Goal: Information Seeking & Learning: Learn about a topic

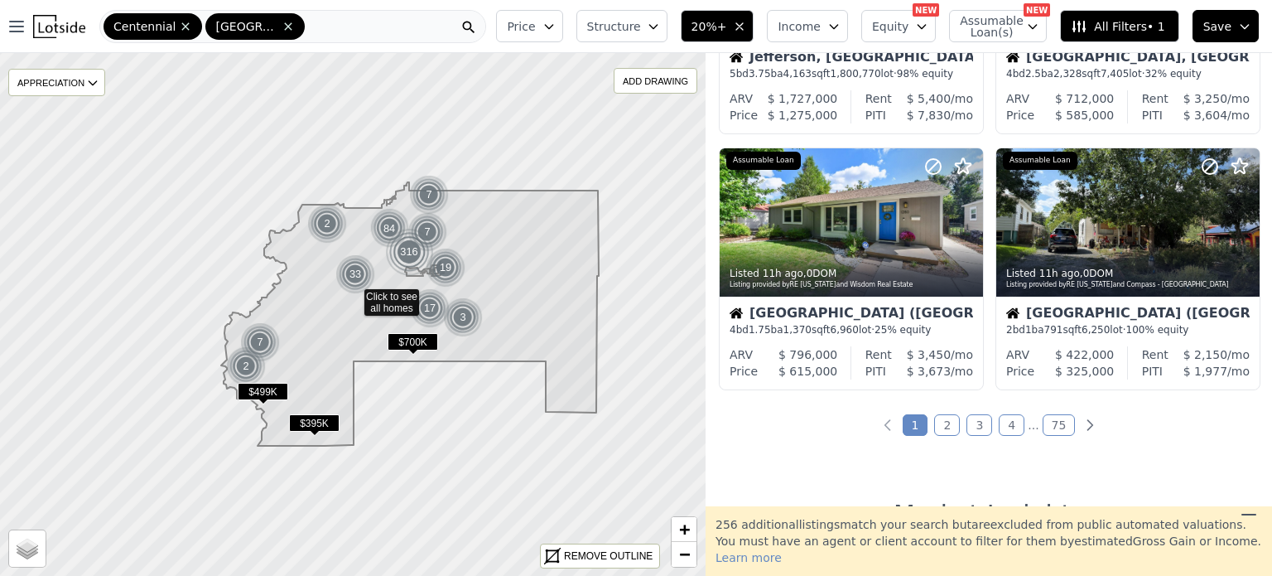
scroll to position [1216, 0]
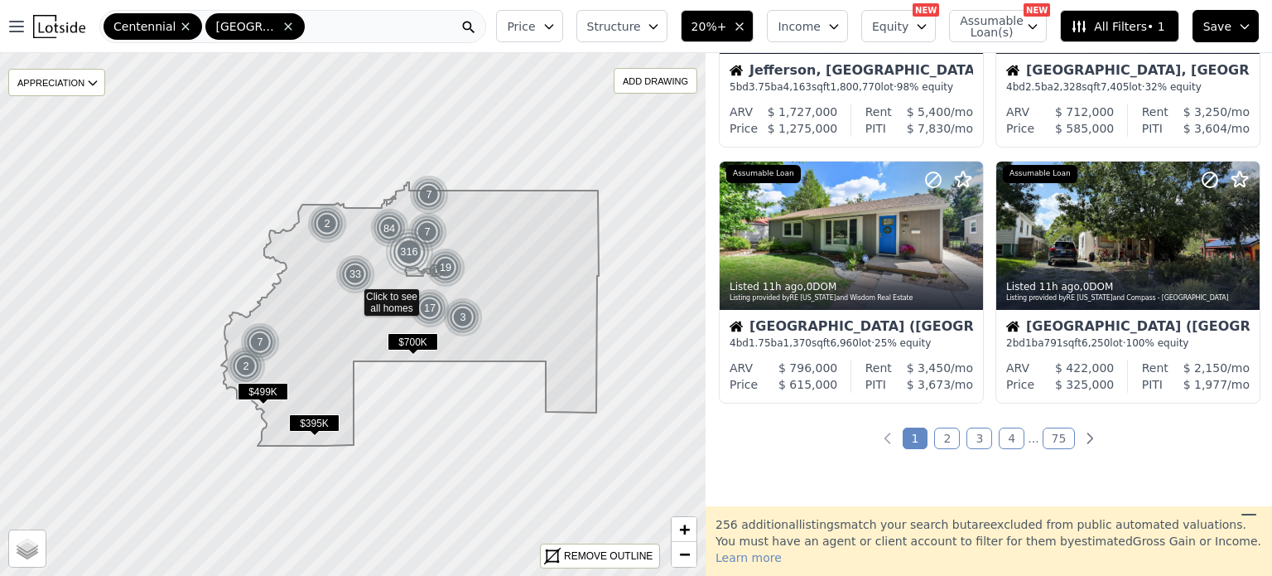
click at [1116, 471] on div "899 out of 1155 listings match your filters Table Grid Price Decrease 3h ago , …" at bounding box center [989, 279] width 566 height 453
click at [949, 435] on link "2" at bounding box center [947, 438] width 26 height 22
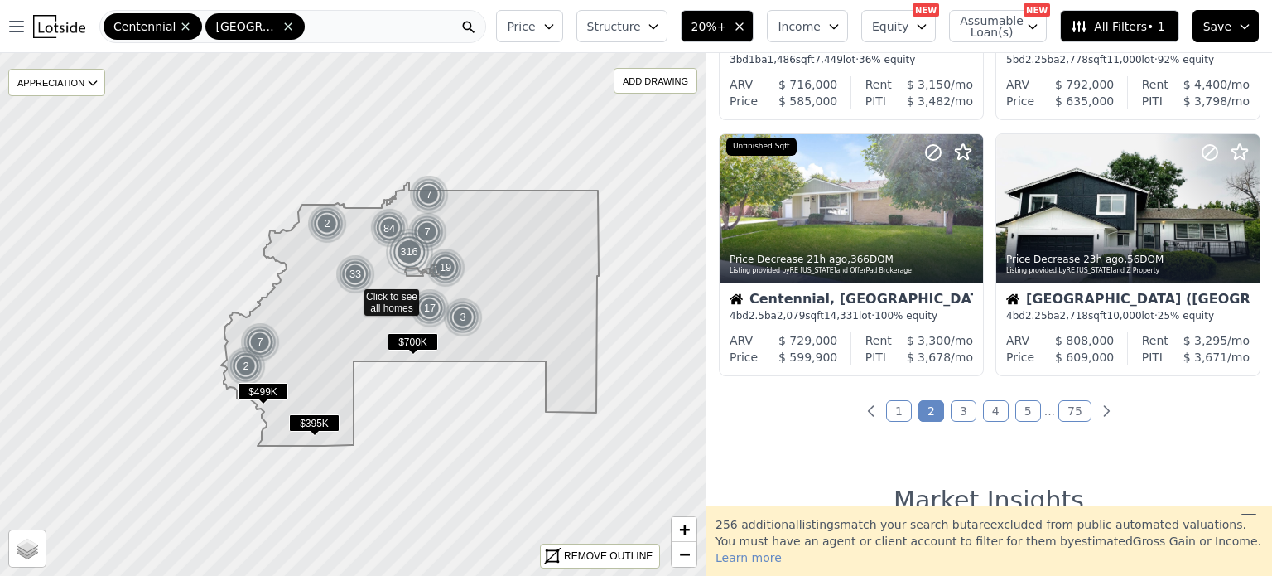
scroll to position [1251, 0]
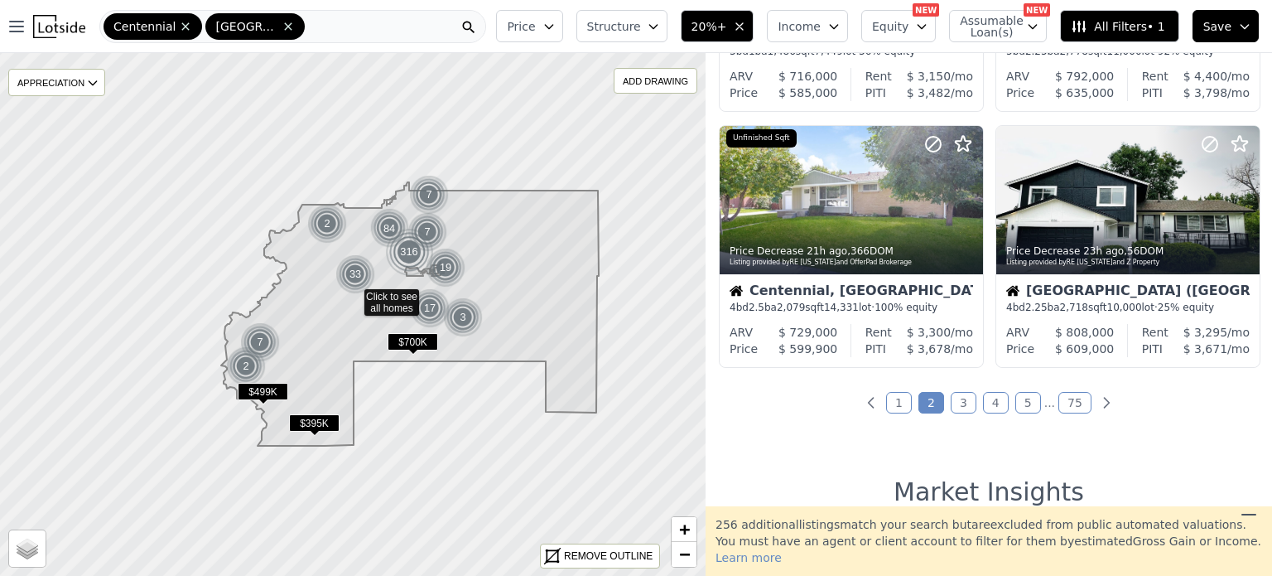
click at [961, 408] on link "3" at bounding box center [964, 403] width 26 height 22
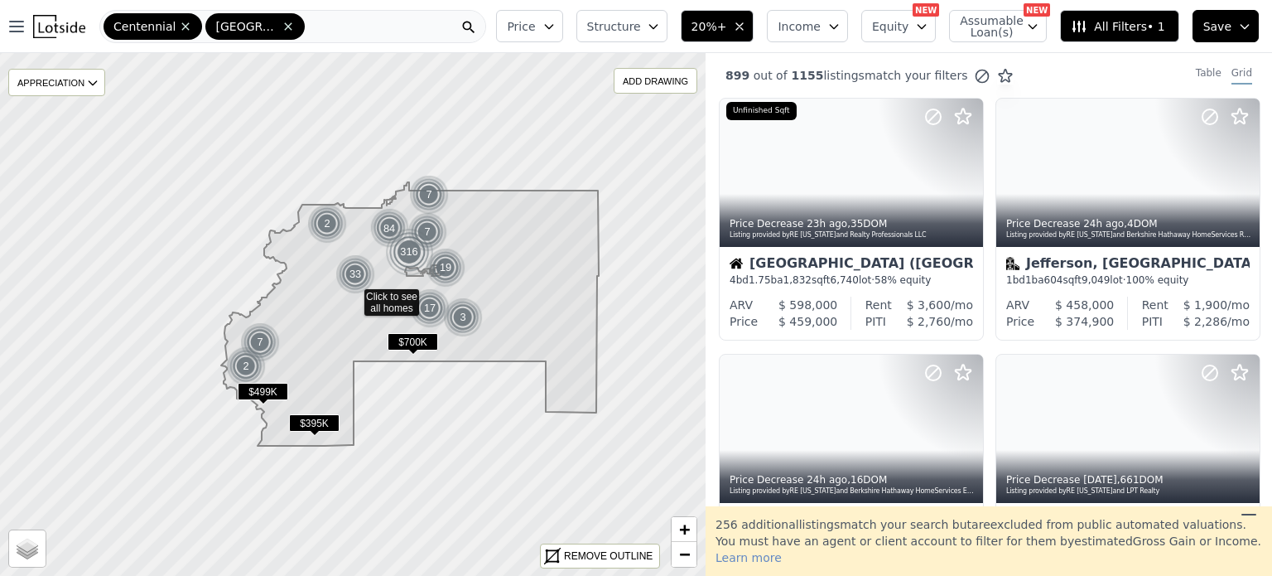
scroll to position [0, 0]
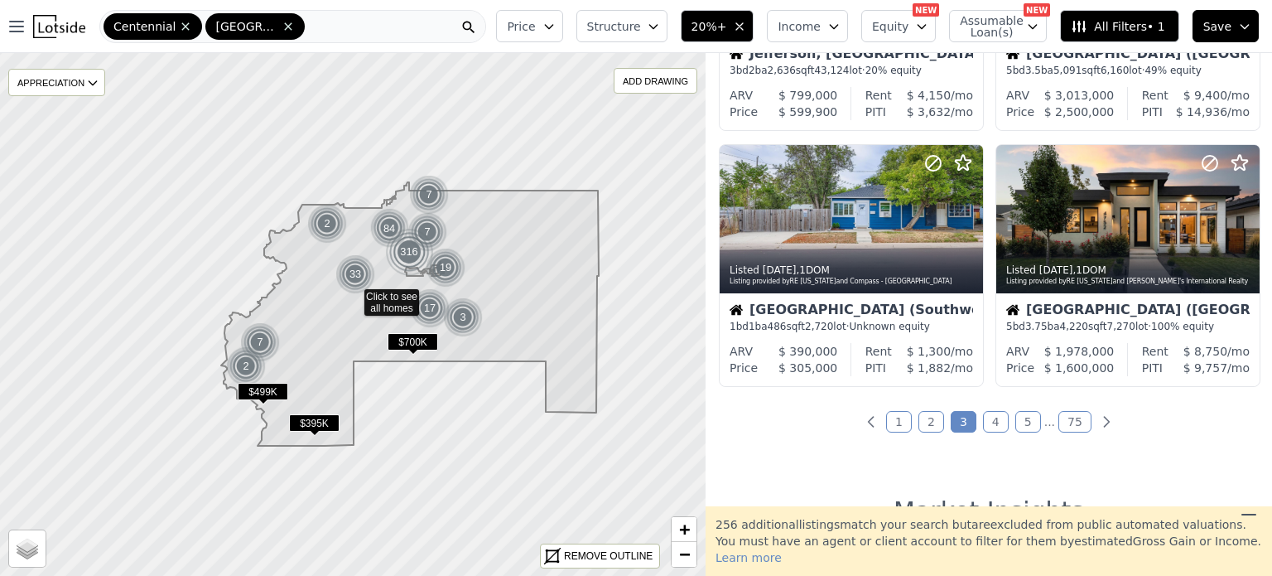
click at [997, 425] on link "4" at bounding box center [996, 422] width 26 height 22
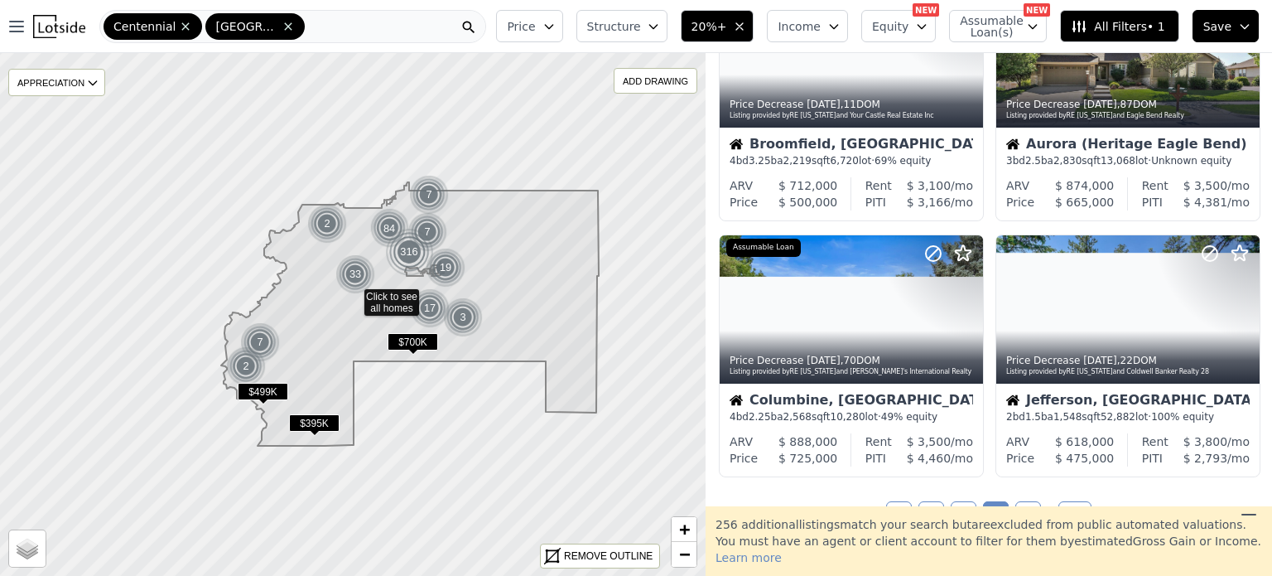
scroll to position [1143, 0]
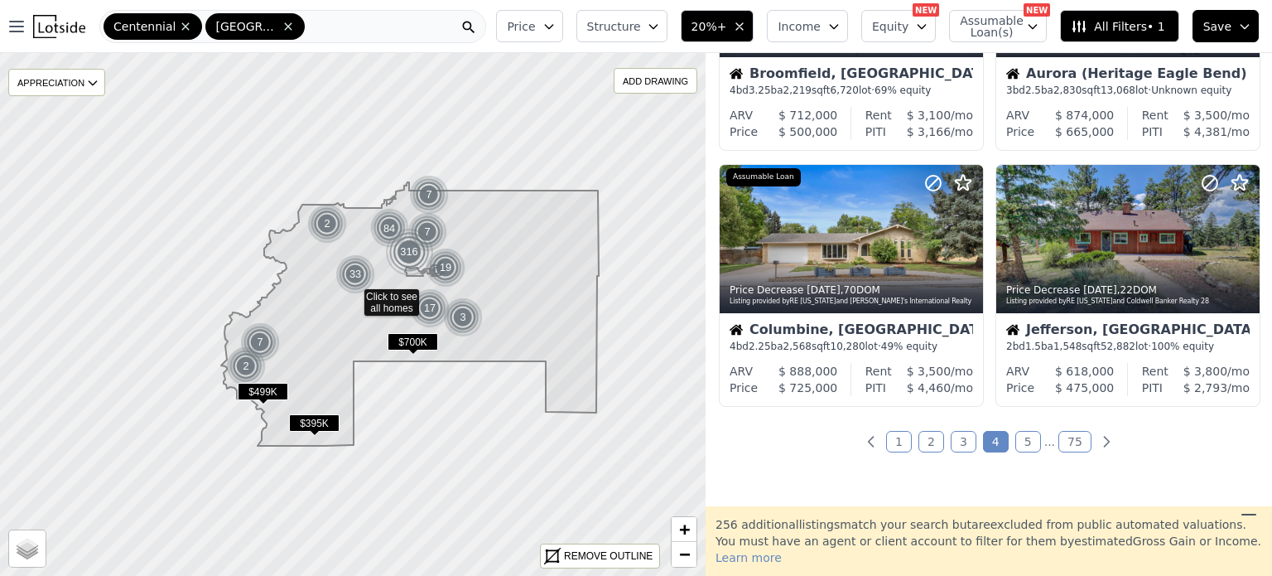
click at [1025, 444] on link "5" at bounding box center [1028, 442] width 26 height 22
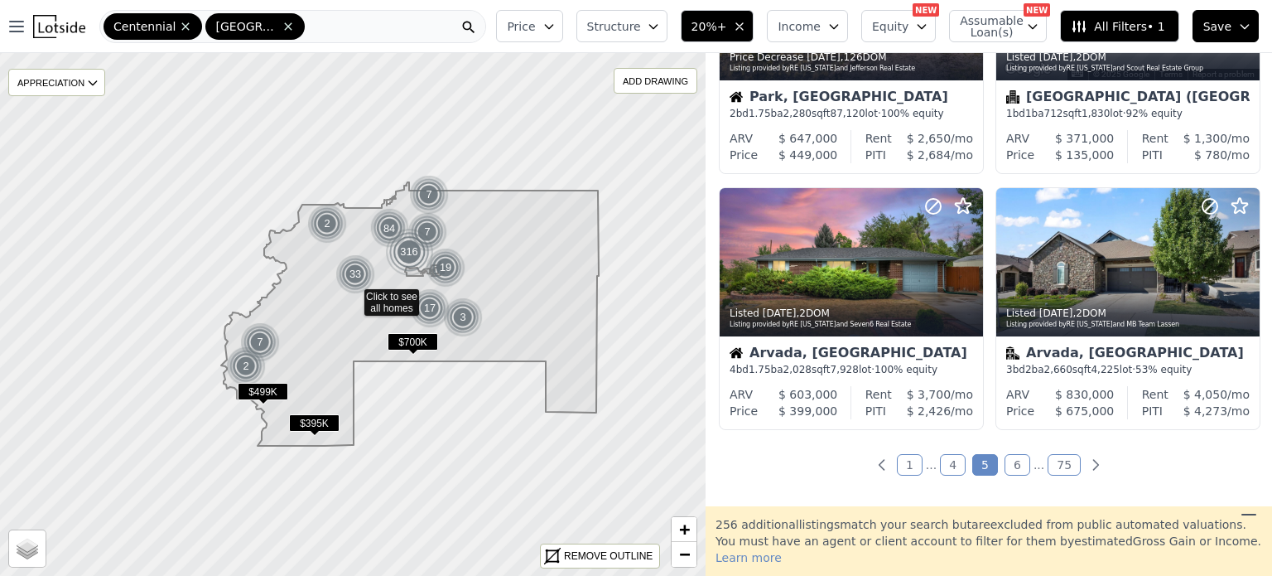
scroll to position [1190, 0]
click at [1014, 470] on link "6" at bounding box center [1017, 464] width 26 height 22
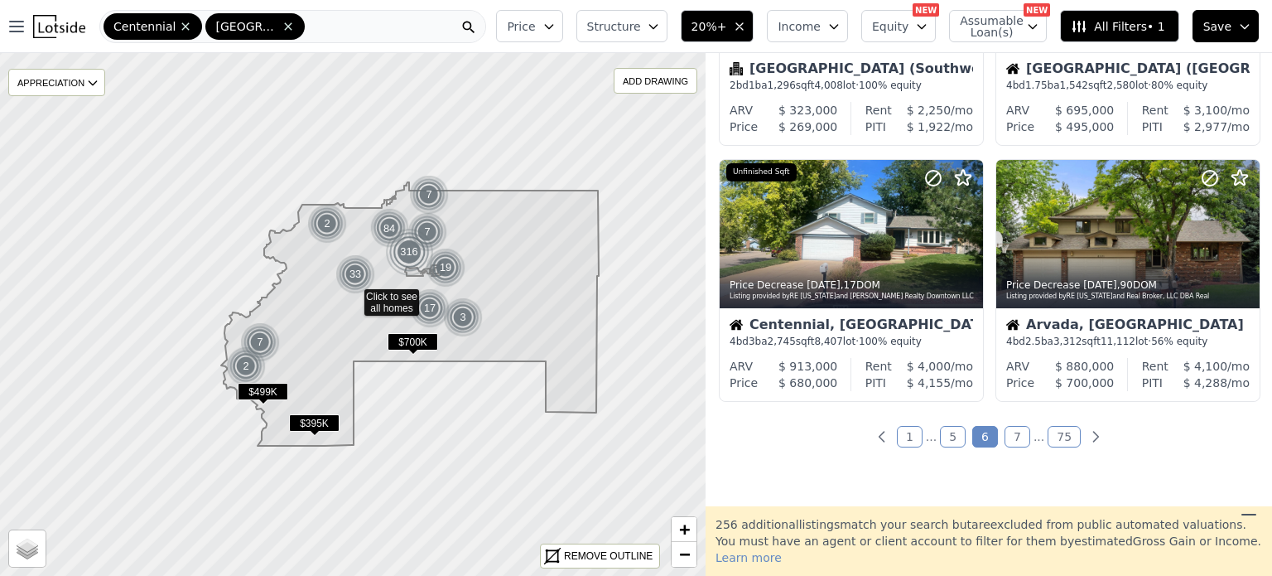
scroll to position [1216, 0]
click at [1020, 435] on link "7" at bounding box center [1017, 437] width 26 height 22
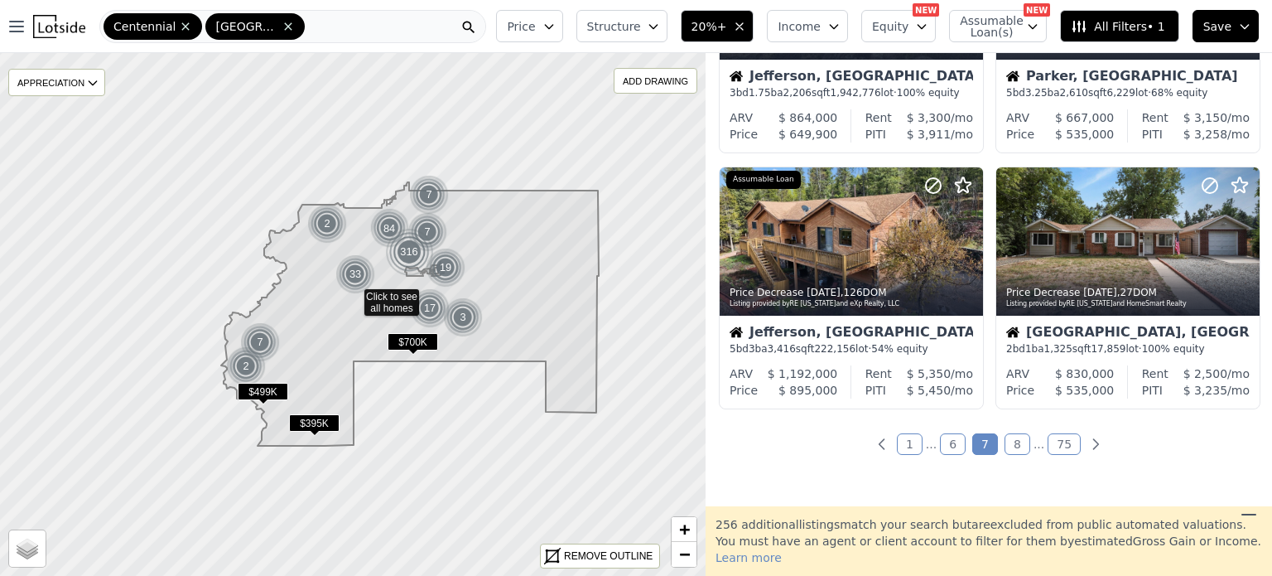
scroll to position [1206, 0]
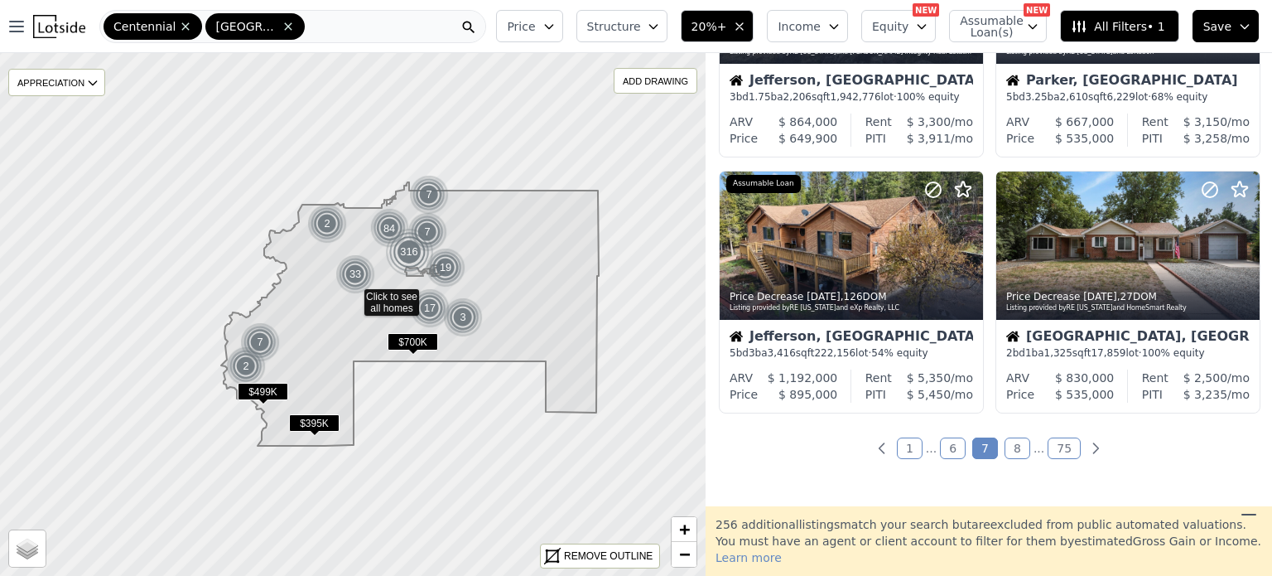
click at [1014, 446] on link "8" at bounding box center [1017, 448] width 26 height 22
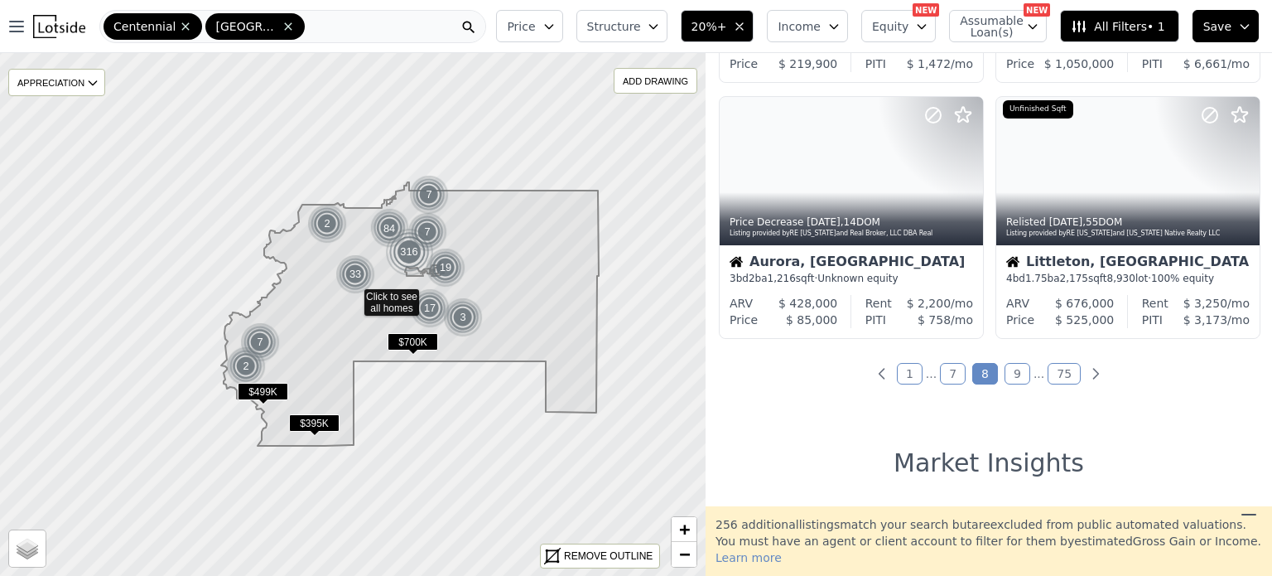
scroll to position [1279, 0]
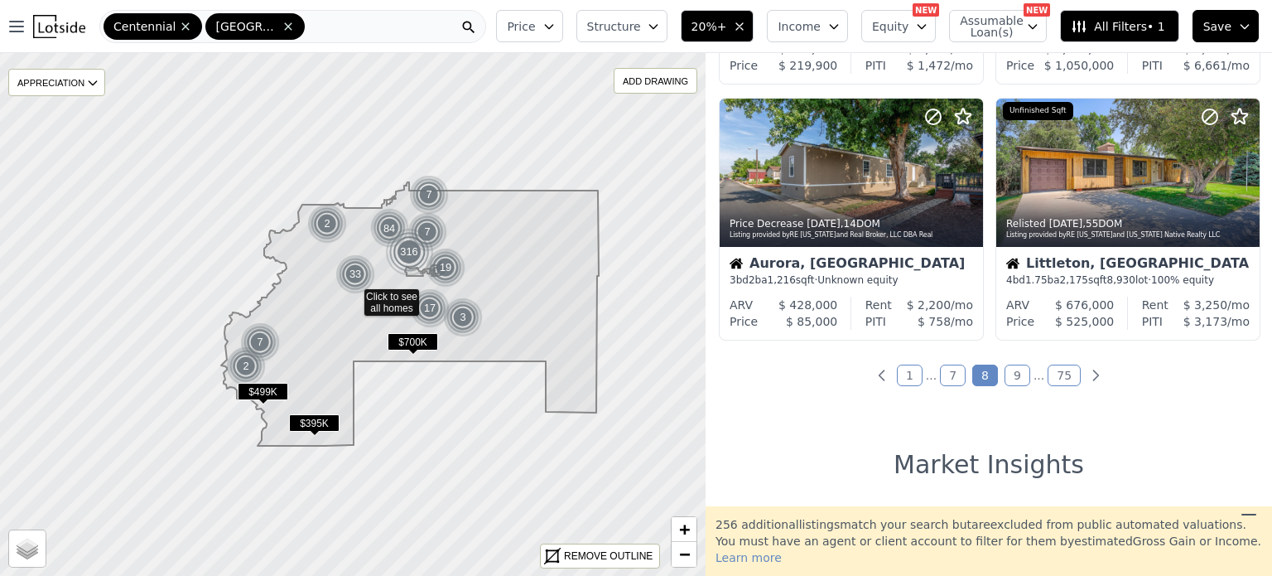
click at [1017, 378] on link "9" at bounding box center [1017, 375] width 26 height 22
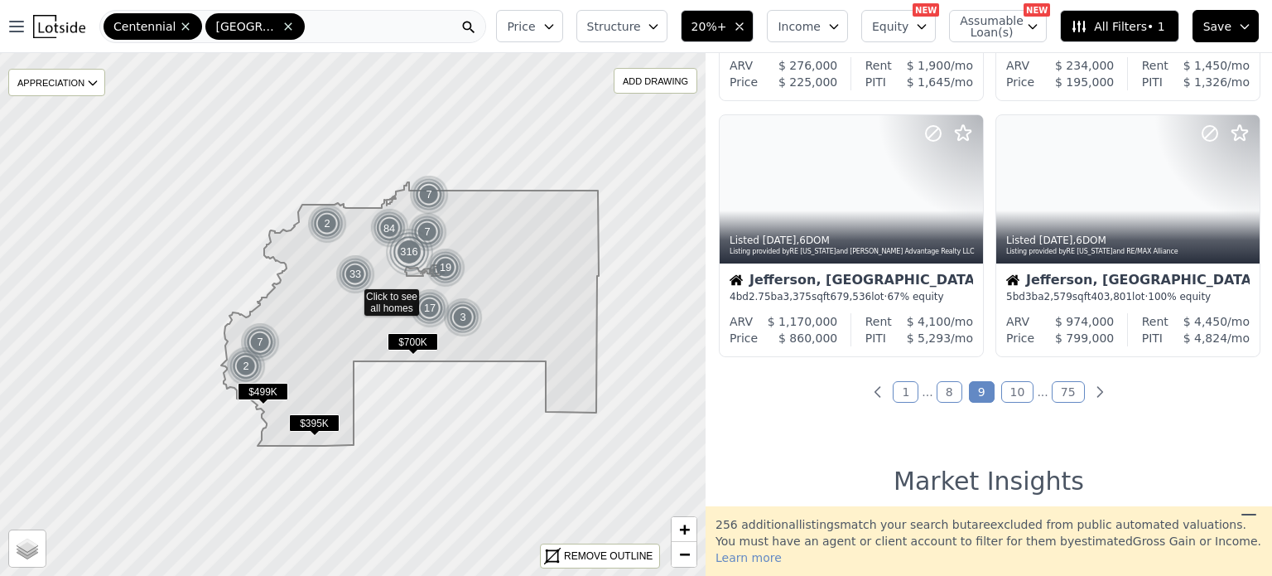
scroll to position [1281, 0]
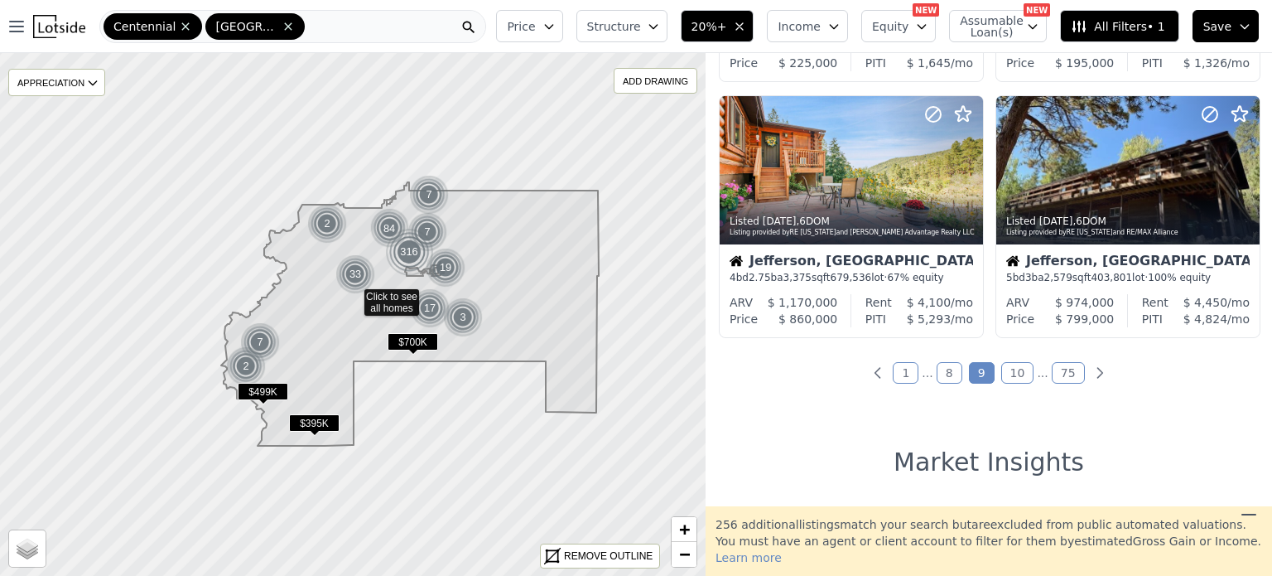
click at [1018, 378] on link "10" at bounding box center [1017, 373] width 33 height 22
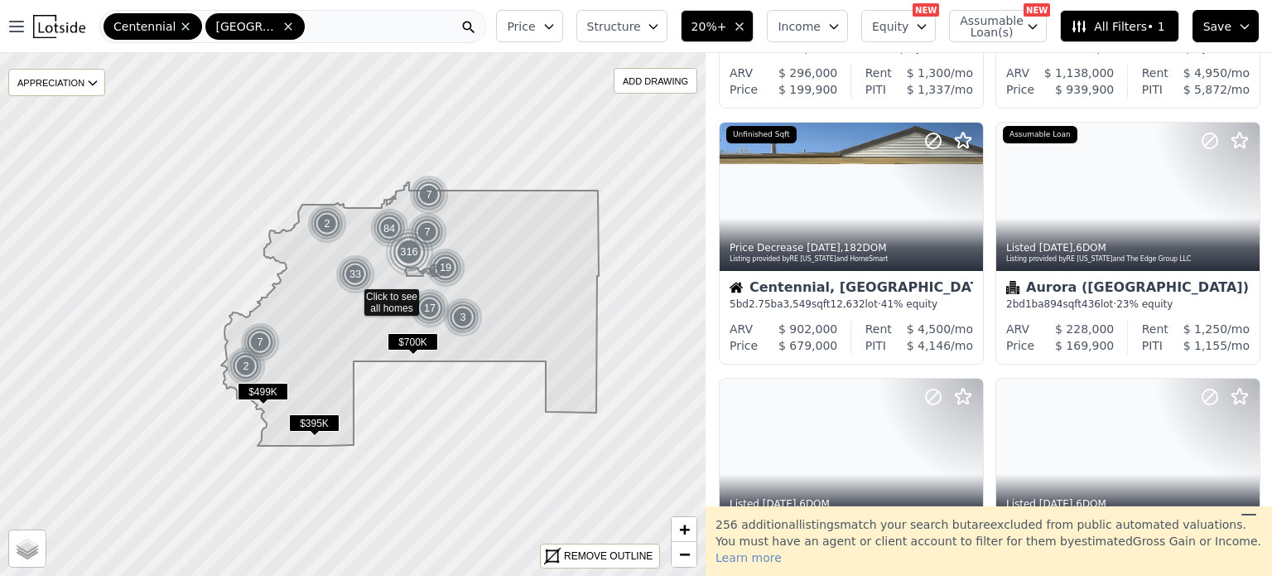
scroll to position [229, 0]
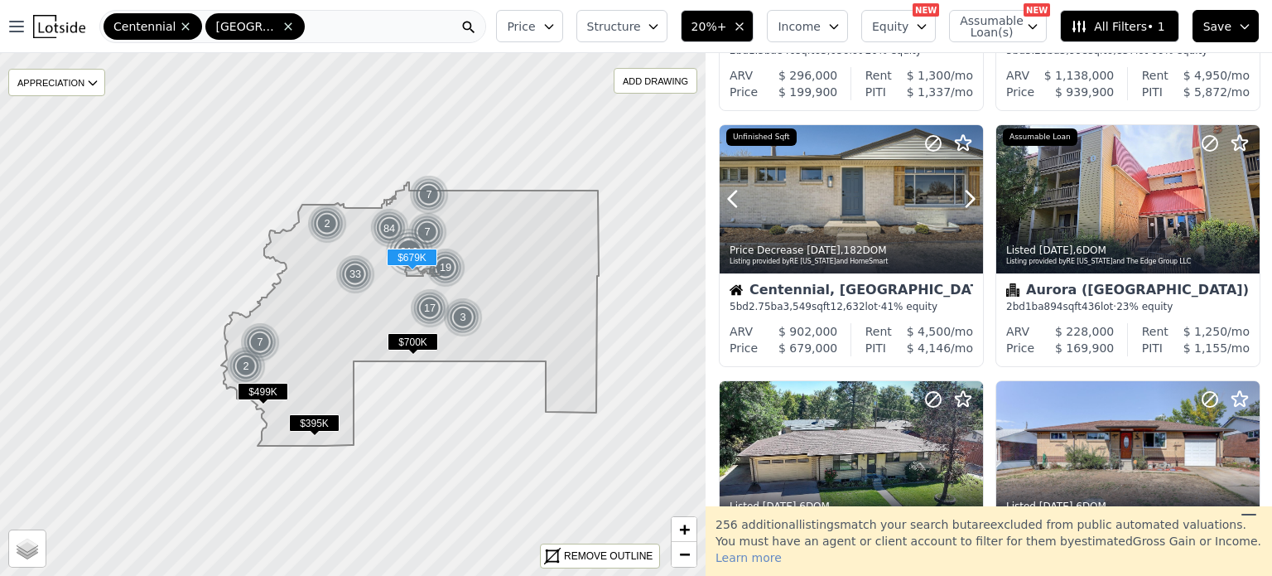
click at [967, 195] on icon at bounding box center [969, 198] width 26 height 26
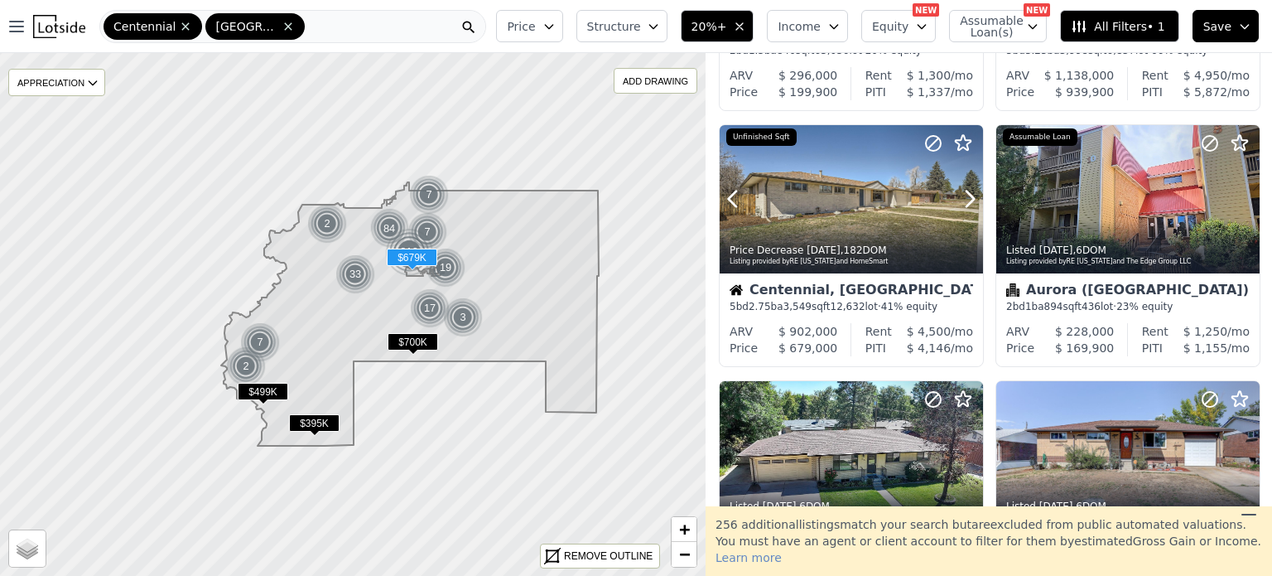
click at [967, 195] on icon at bounding box center [969, 198] width 26 height 26
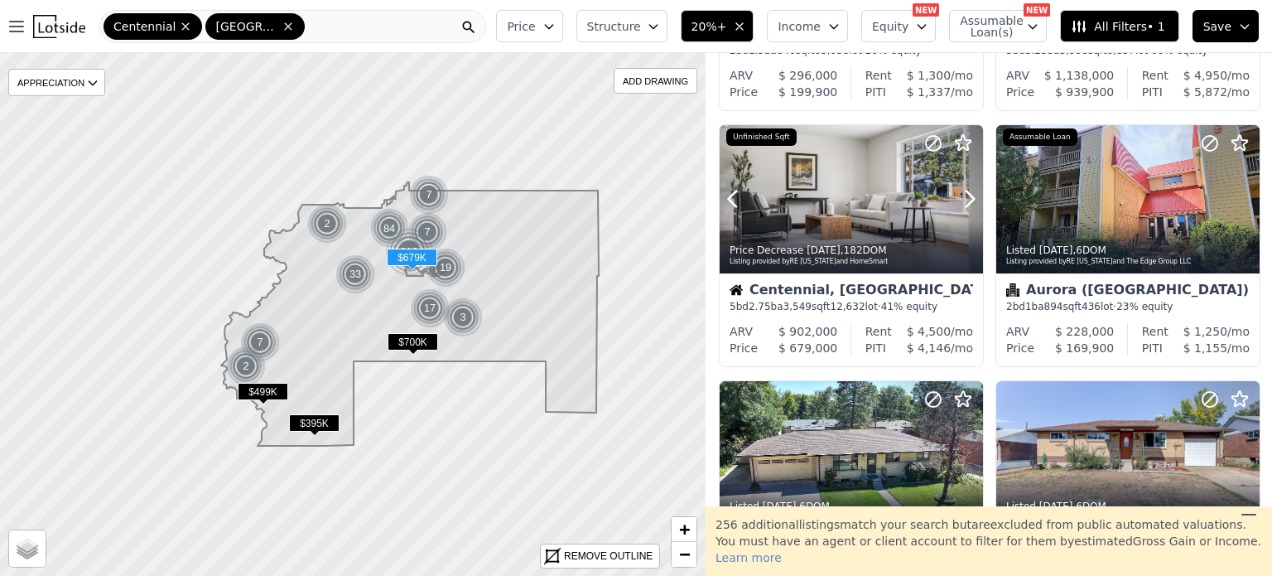
click at [967, 195] on icon at bounding box center [969, 198] width 26 height 26
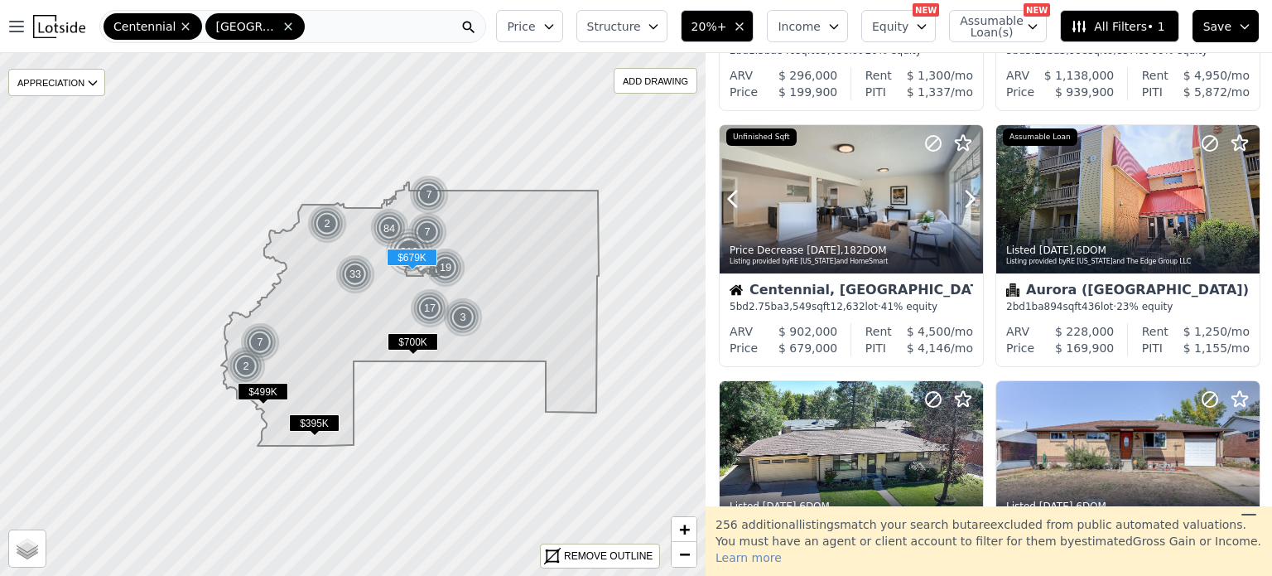
click at [967, 195] on icon at bounding box center [969, 198] width 26 height 26
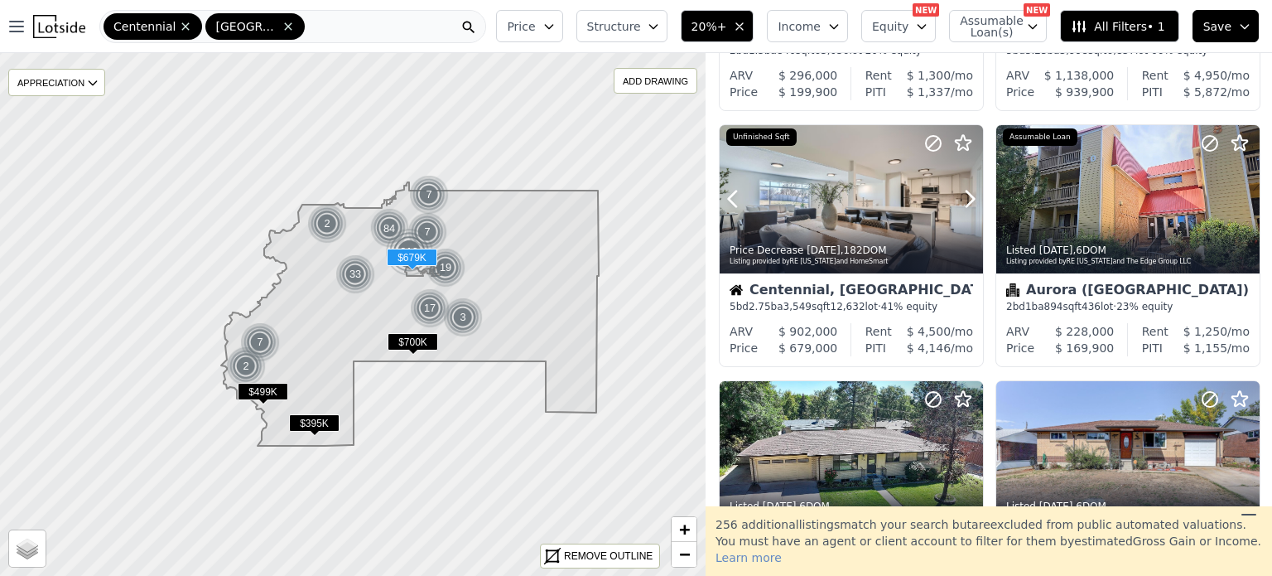
click at [967, 195] on icon at bounding box center [969, 198] width 26 height 26
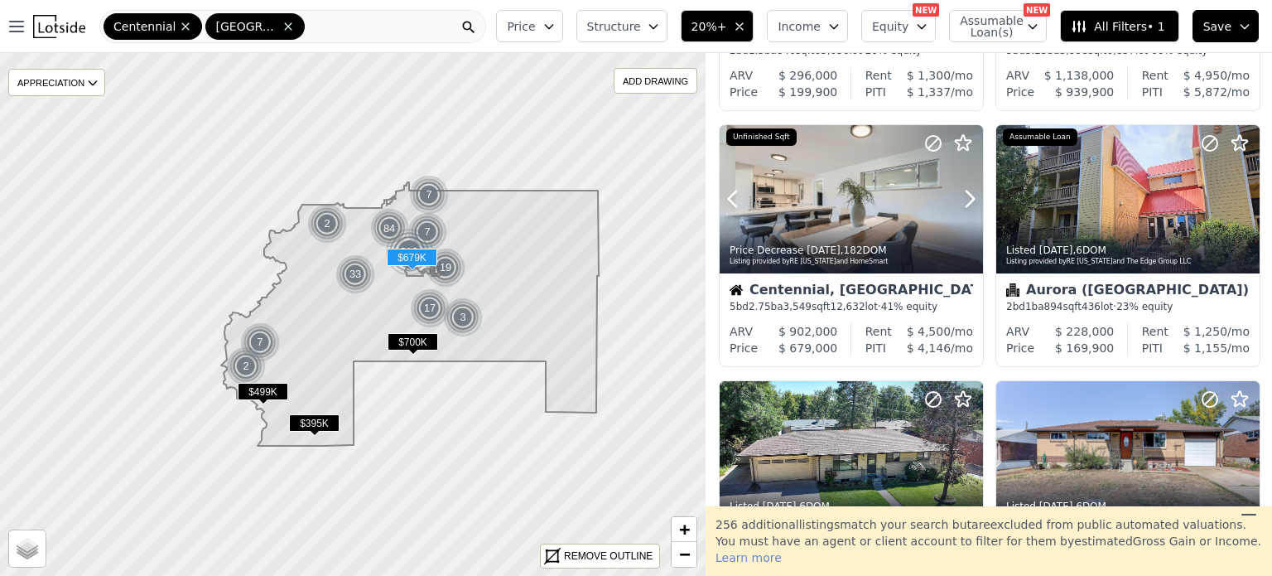
click at [967, 195] on icon at bounding box center [969, 198] width 26 height 26
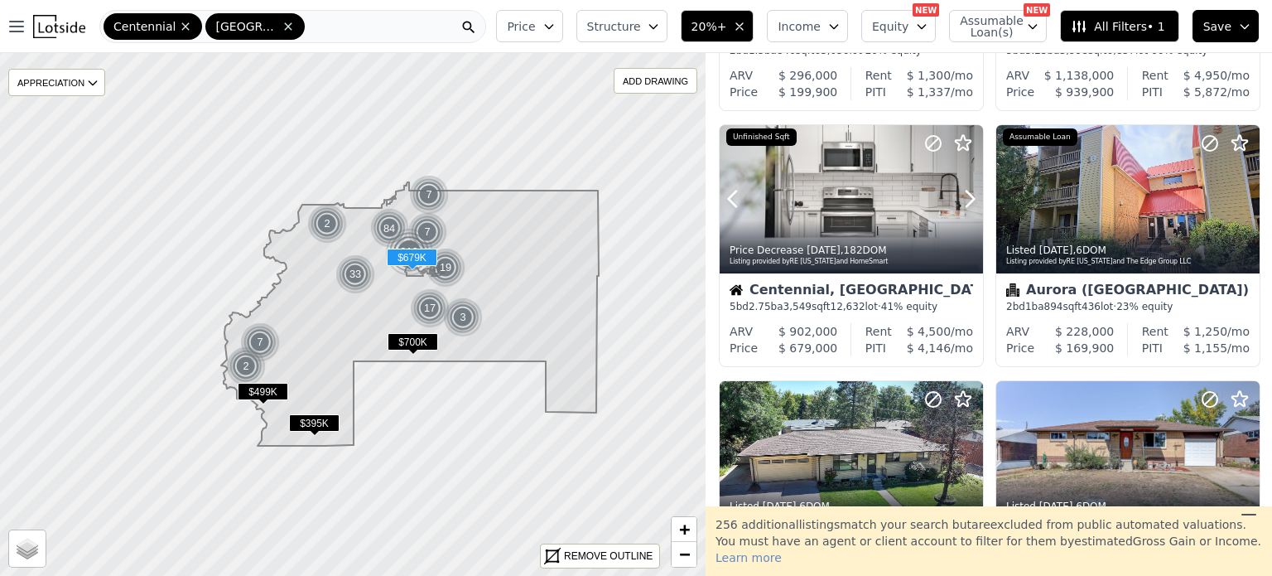
click at [967, 195] on icon at bounding box center [969, 198] width 26 height 26
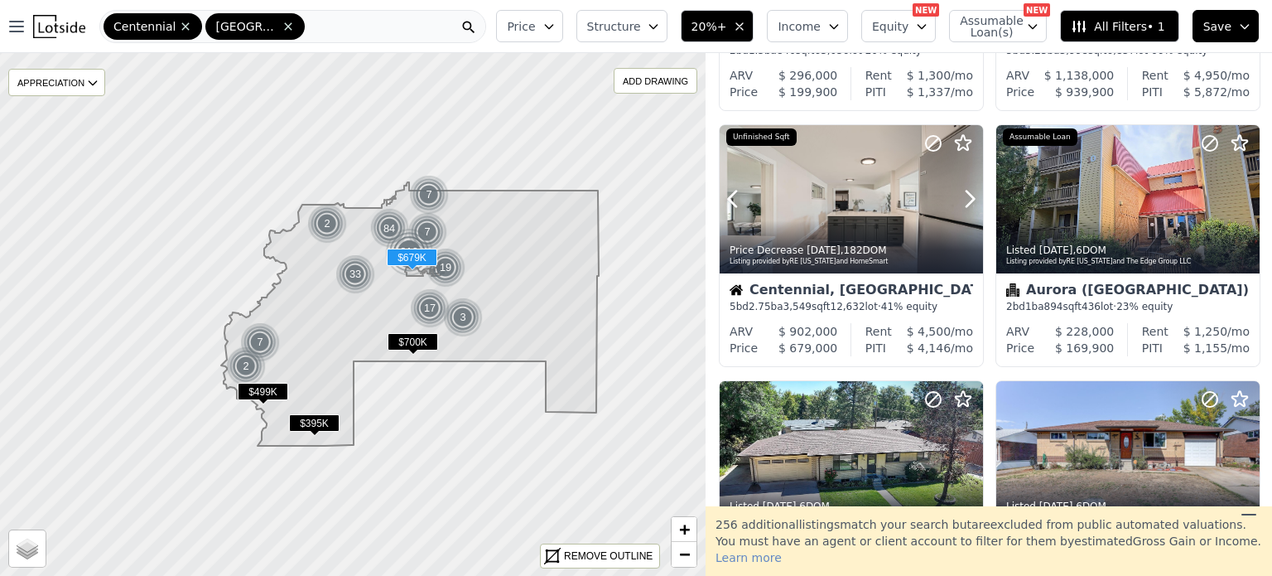
click at [967, 195] on icon at bounding box center [969, 198] width 26 height 26
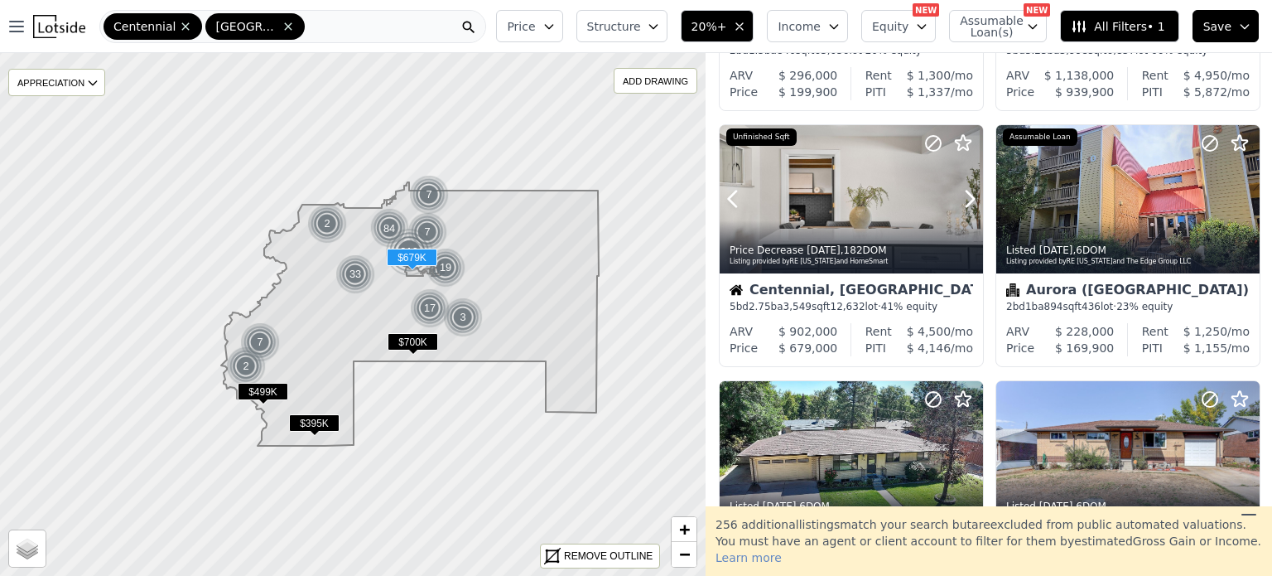
click at [967, 195] on icon at bounding box center [969, 198] width 26 height 26
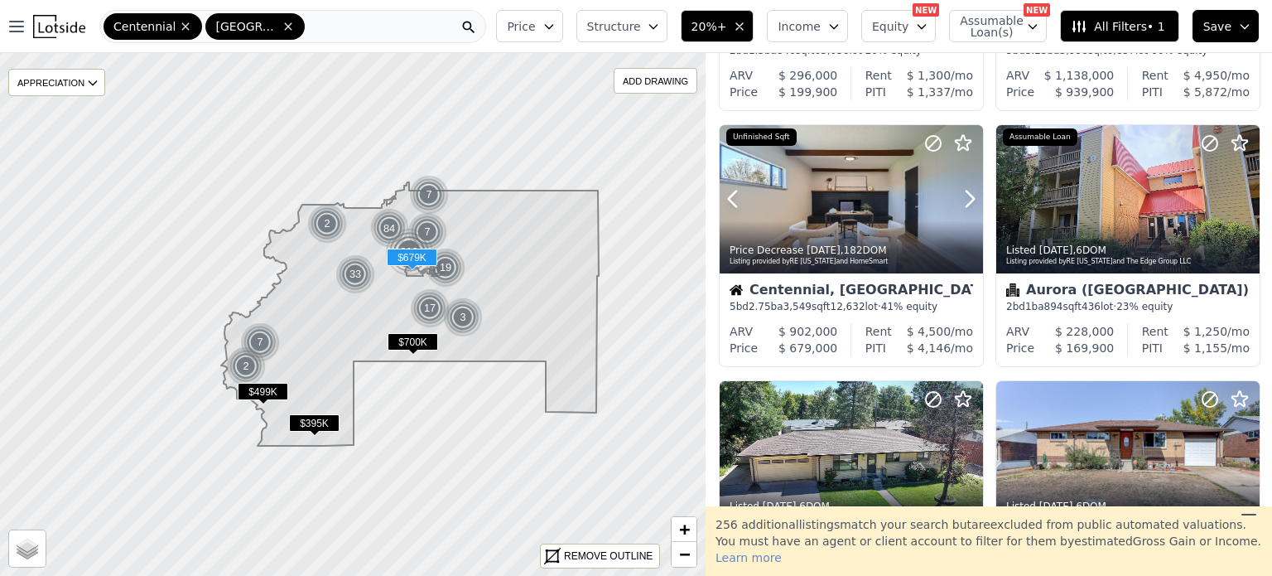
click at [967, 195] on icon at bounding box center [969, 198] width 26 height 26
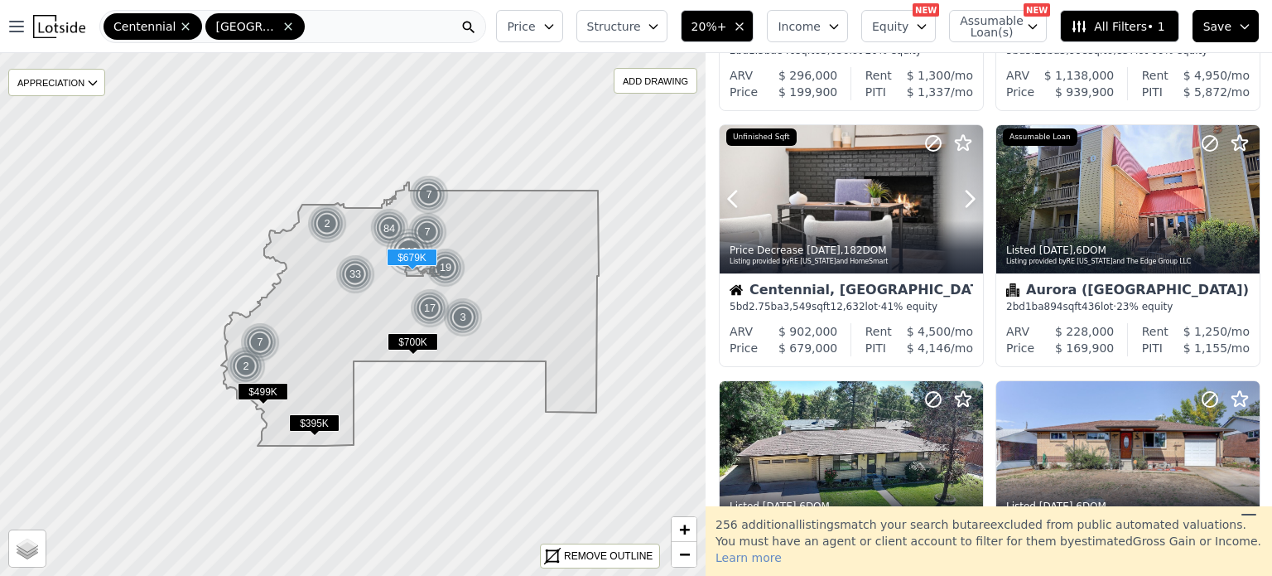
click at [967, 195] on icon at bounding box center [969, 198] width 26 height 26
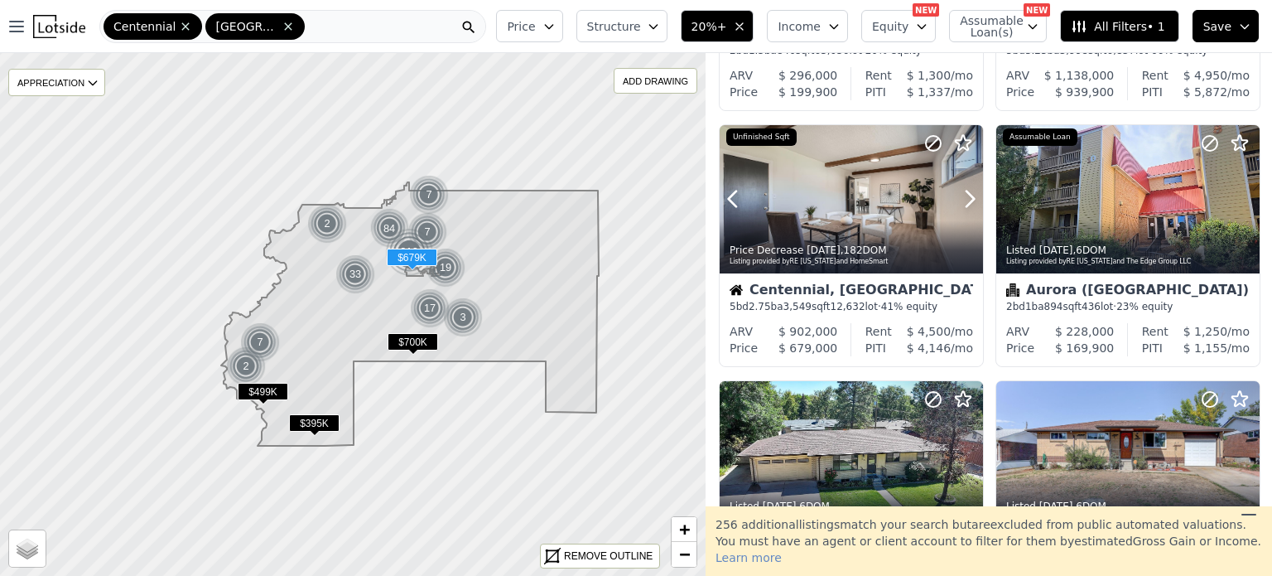
click at [967, 195] on icon at bounding box center [969, 198] width 26 height 26
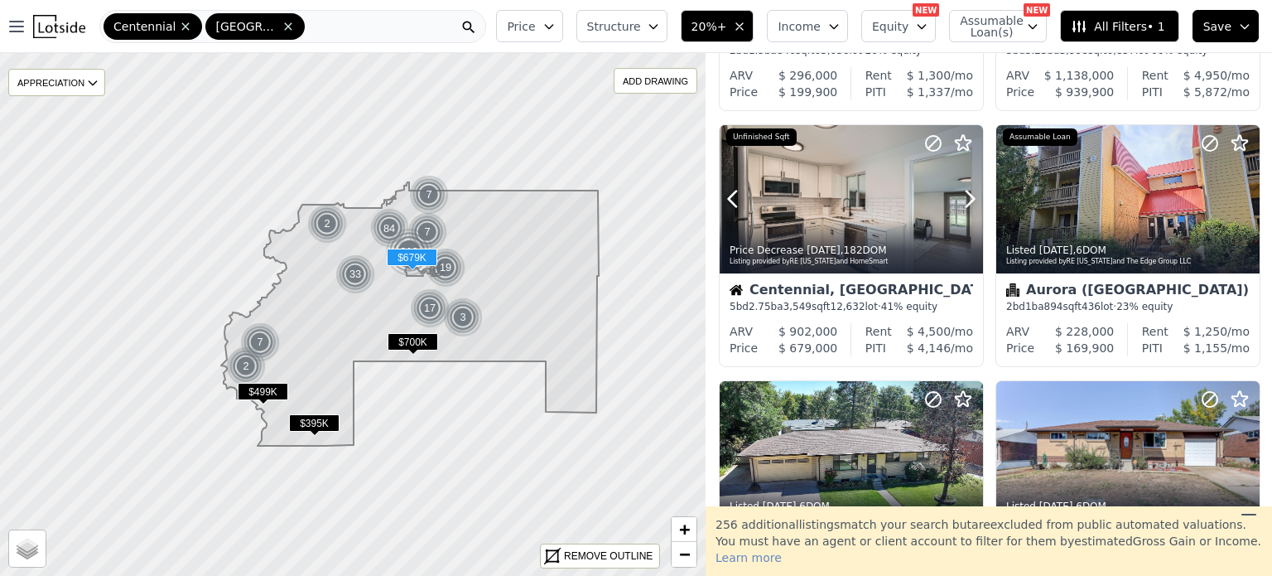
click at [967, 195] on icon at bounding box center [969, 198] width 26 height 26
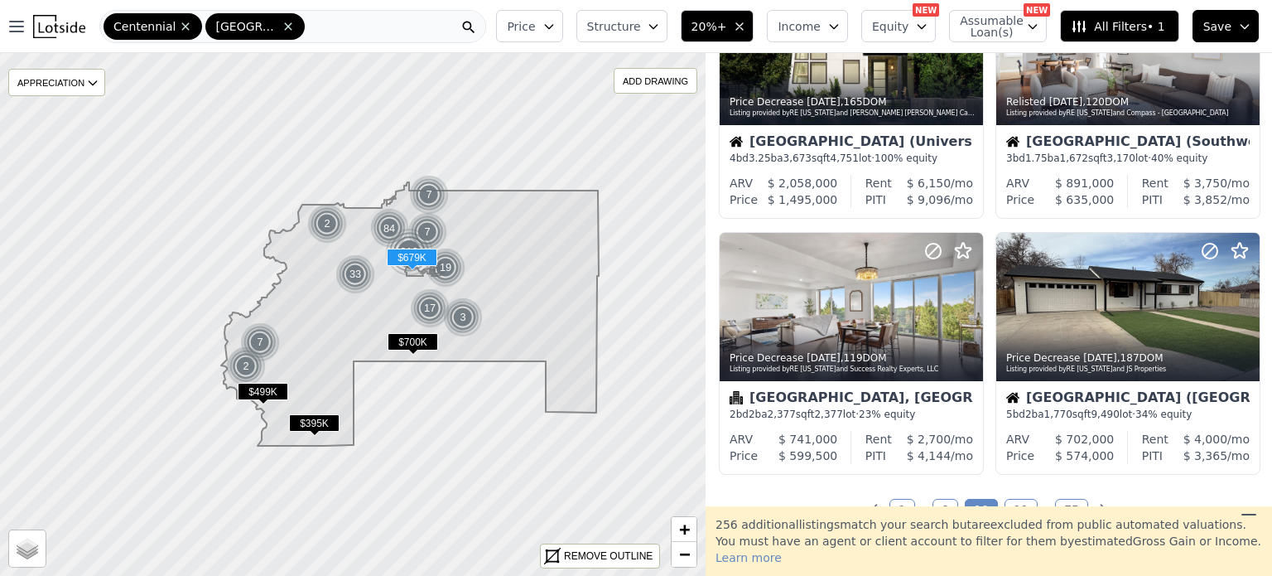
scroll to position [1146, 0]
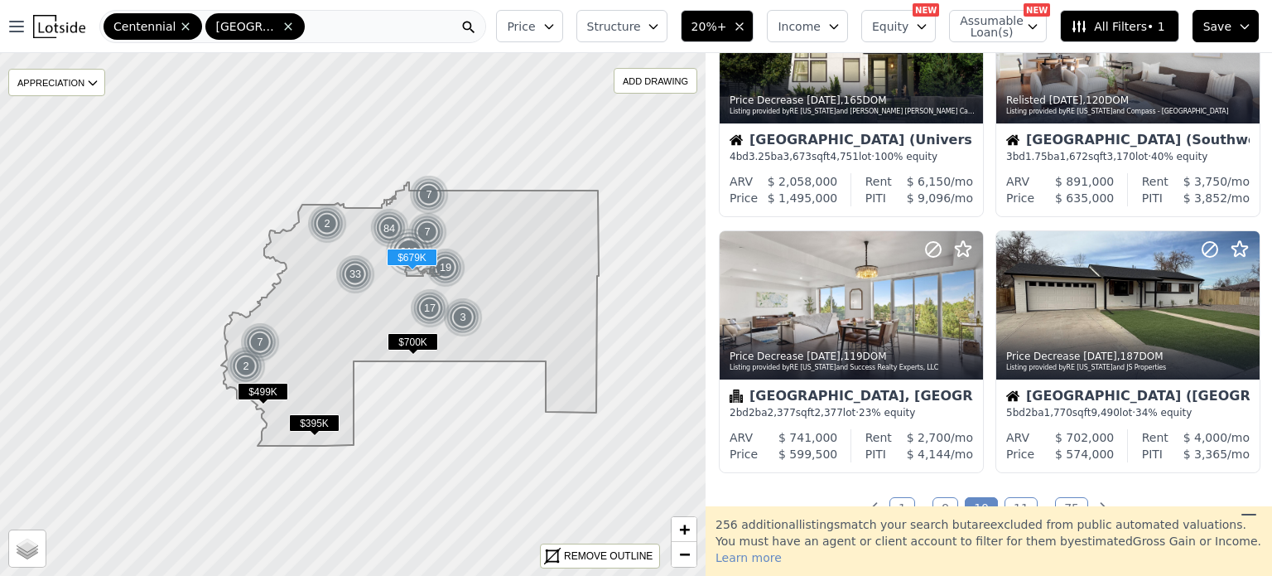
click at [1010, 503] on link "11" at bounding box center [1020, 508] width 33 height 22
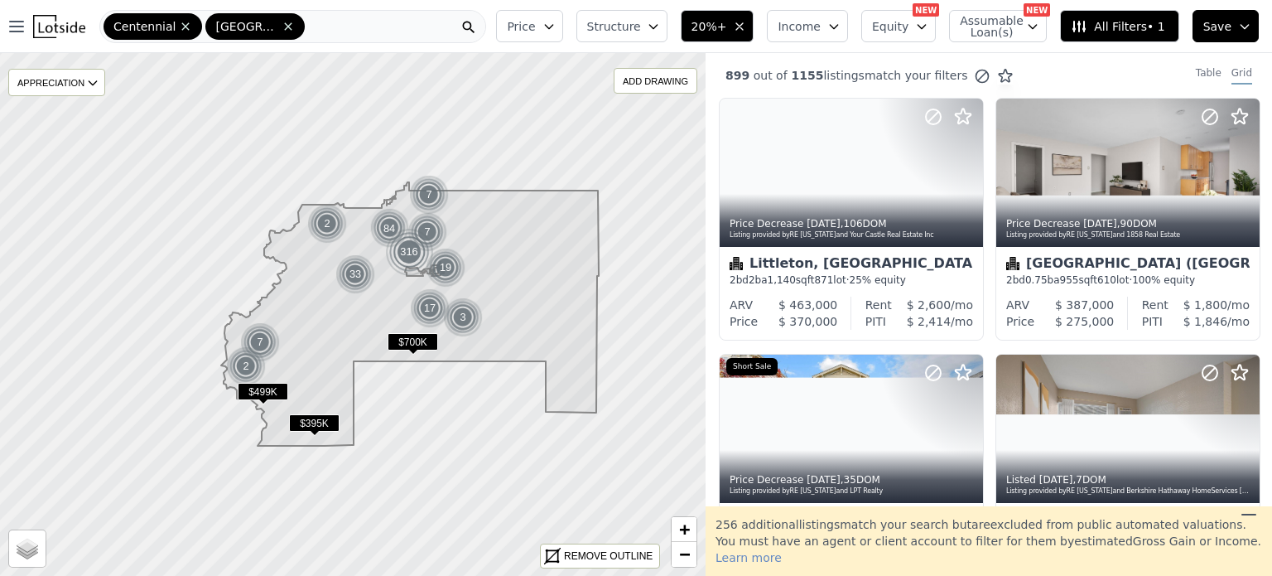
scroll to position [0, 0]
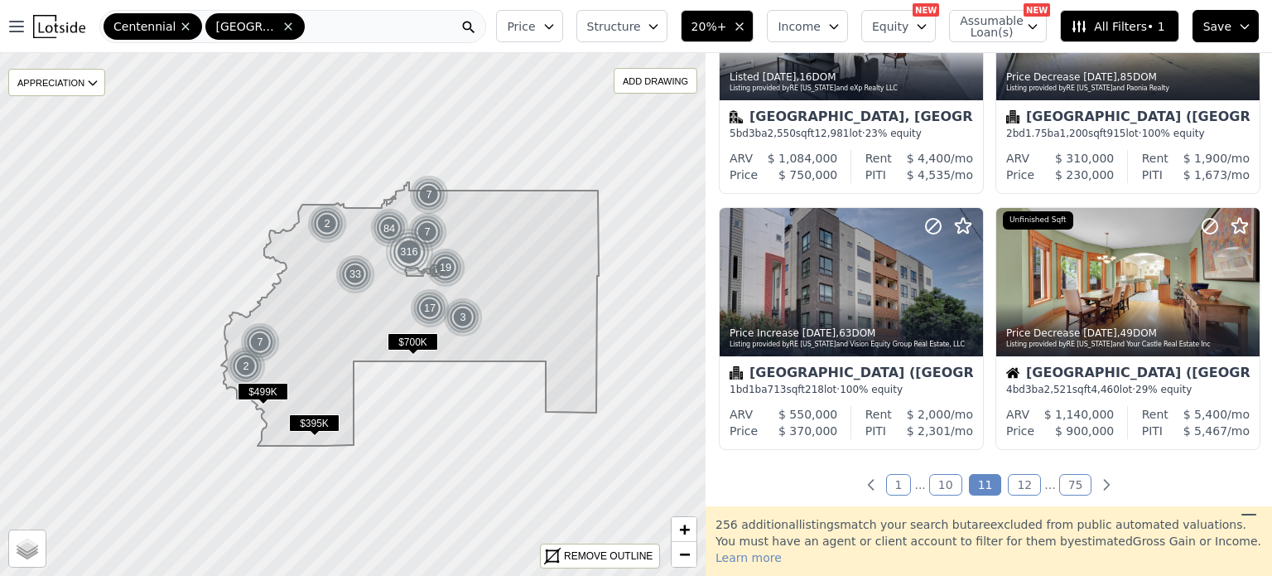
click at [1020, 480] on link "12" at bounding box center [1024, 485] width 33 height 22
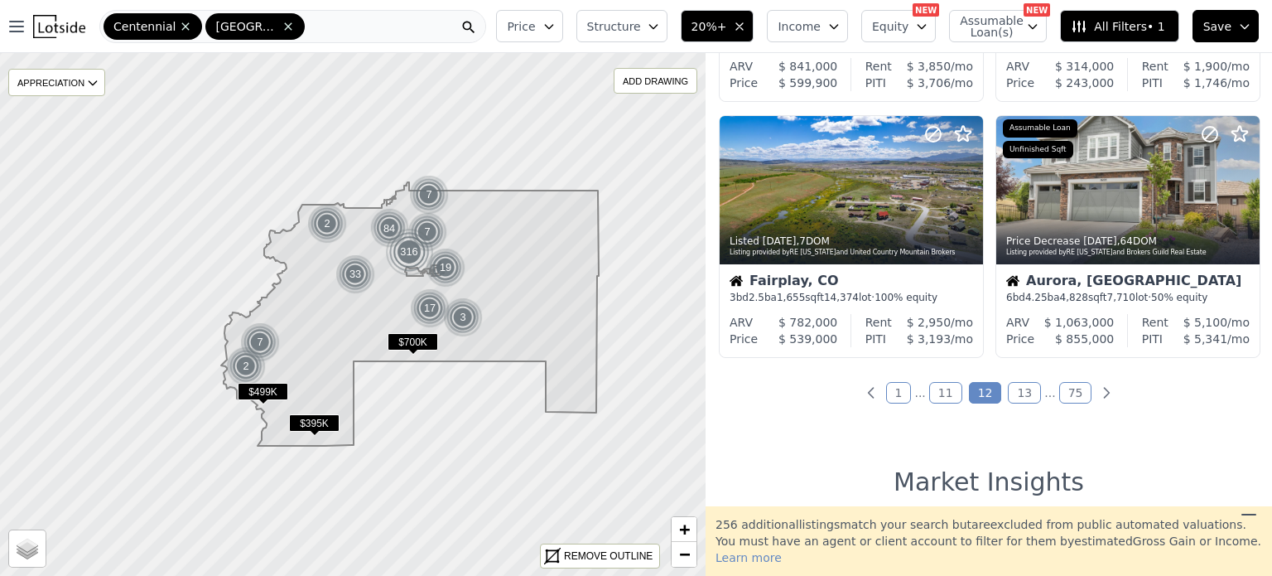
click at [1019, 396] on link "13" at bounding box center [1024, 393] width 33 height 22
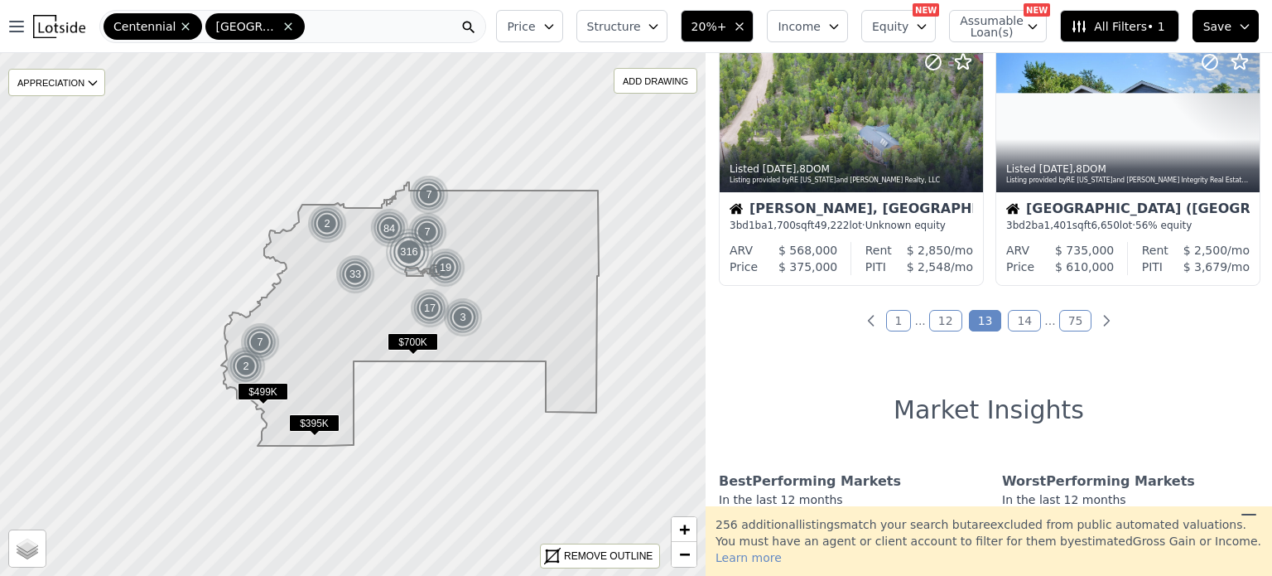
scroll to position [1334, 0]
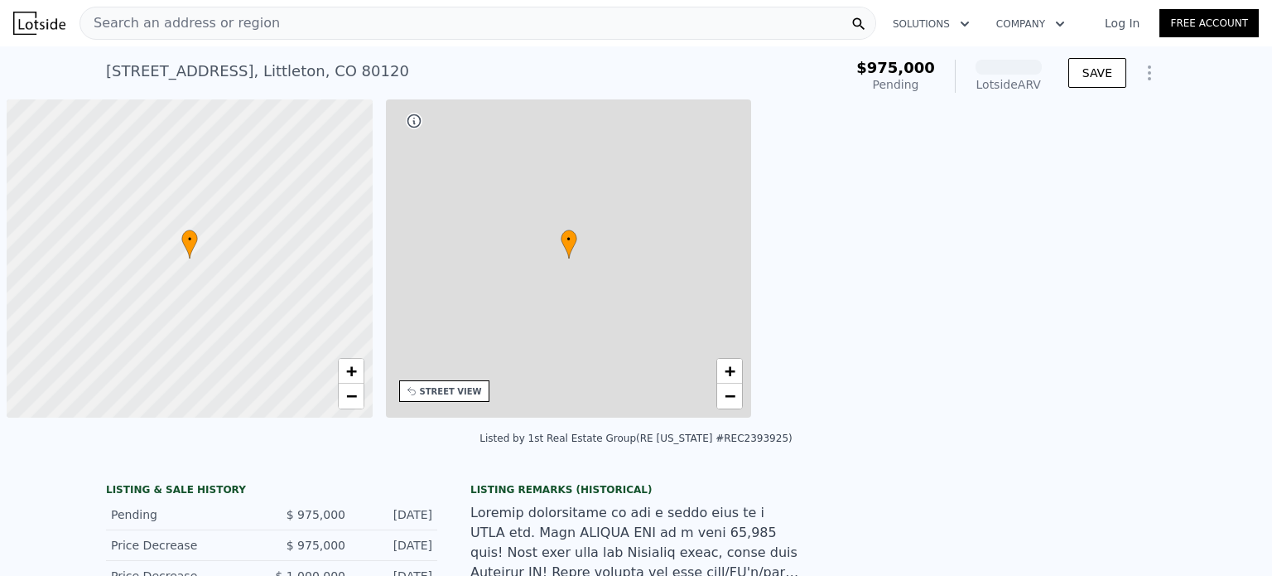
scroll to position [0, 7]
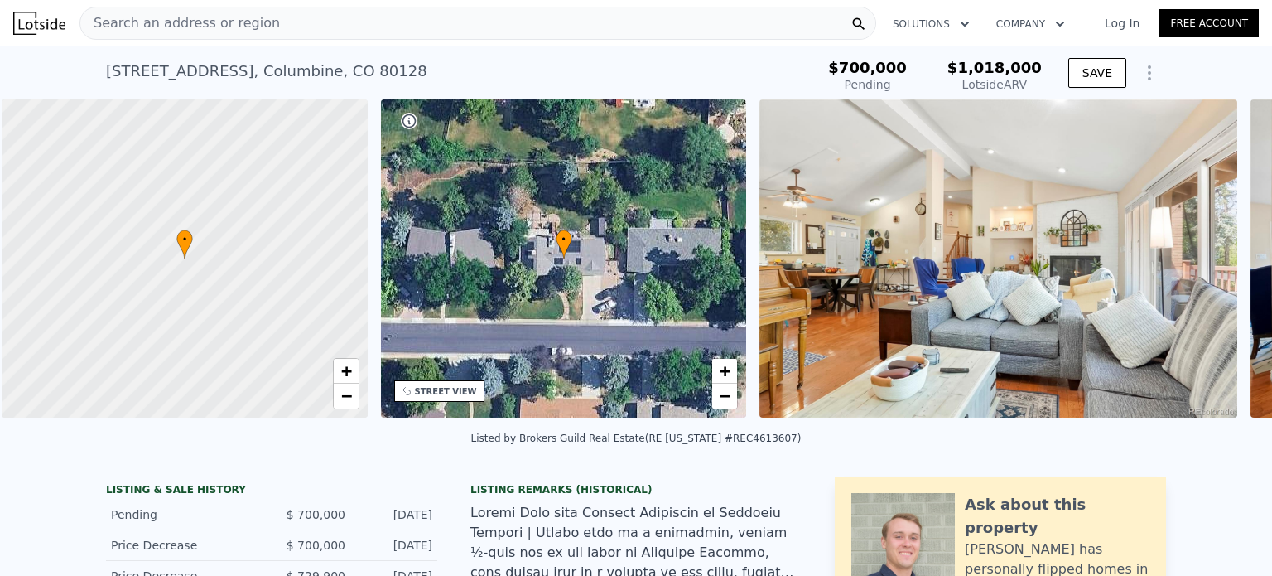
scroll to position [0, 7]
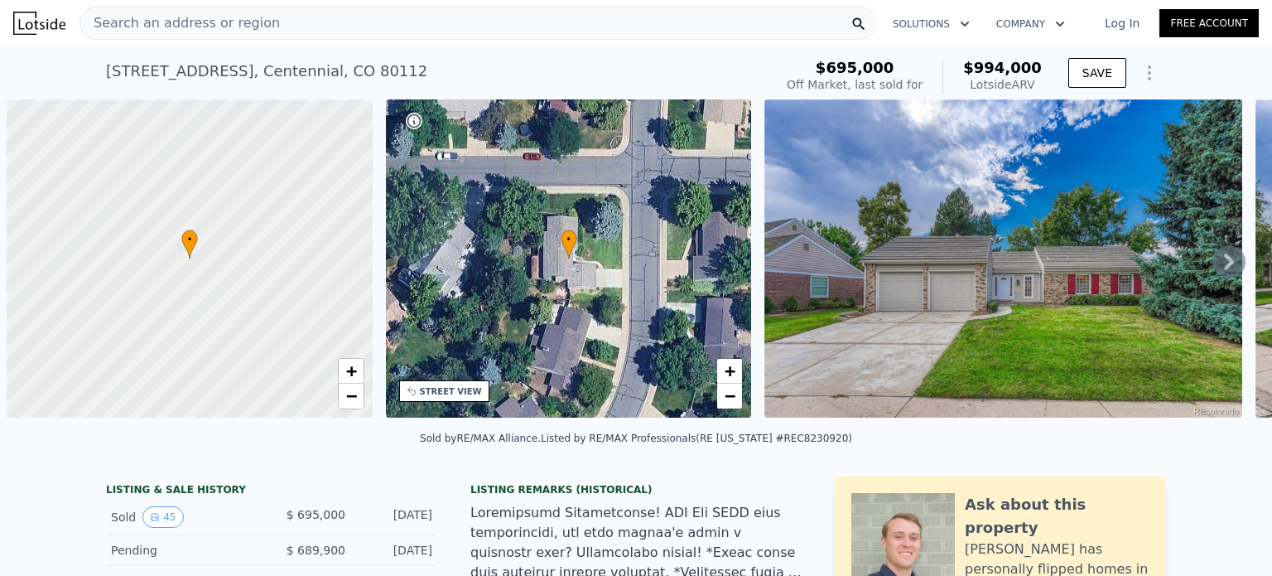
scroll to position [0, 7]
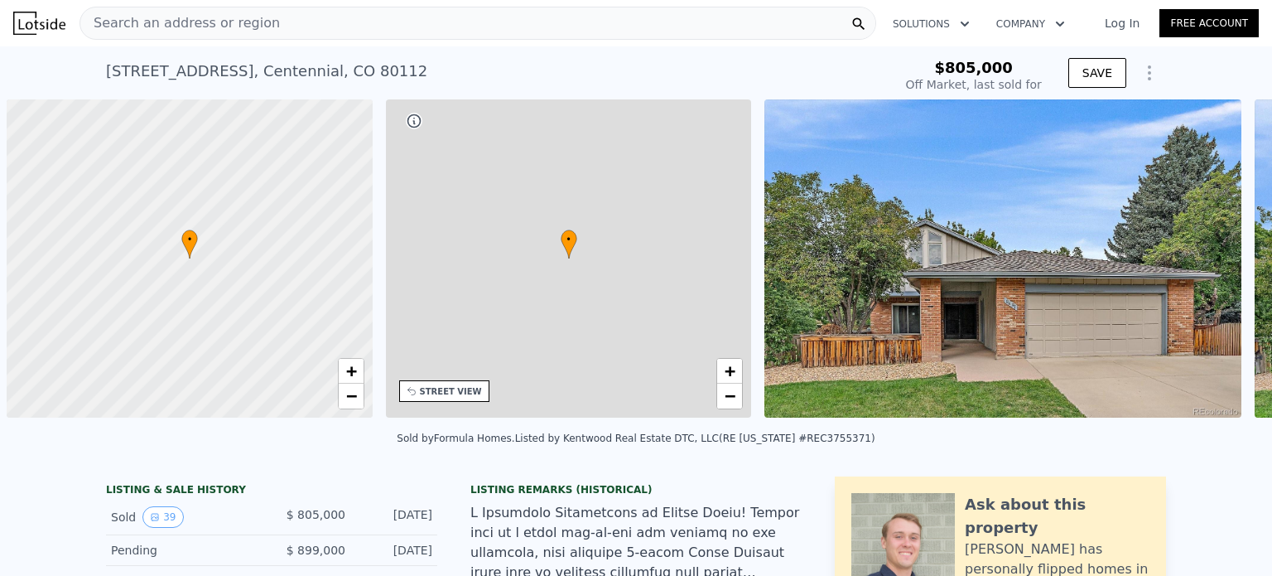
scroll to position [0, 7]
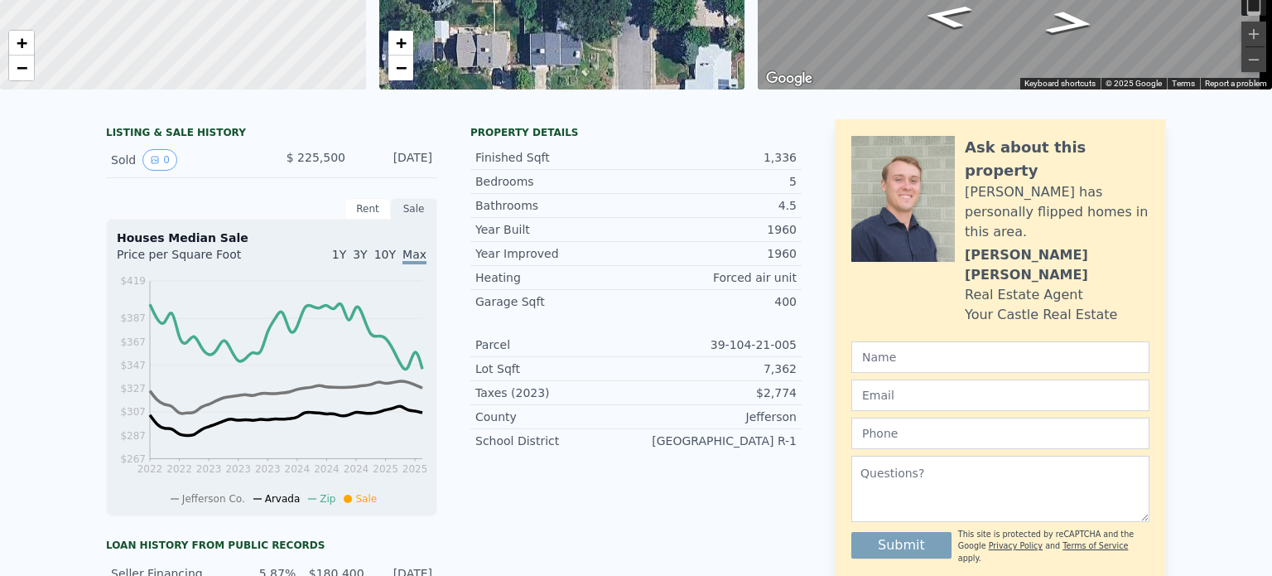
scroll to position [6, 0]
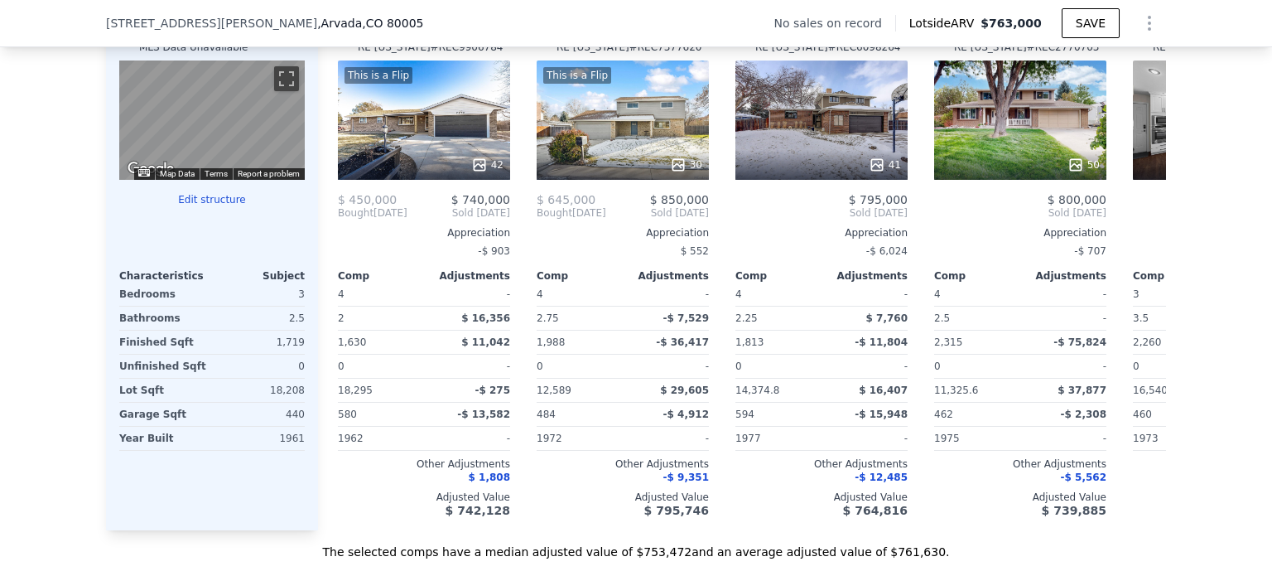
scroll to position [1650, 0]
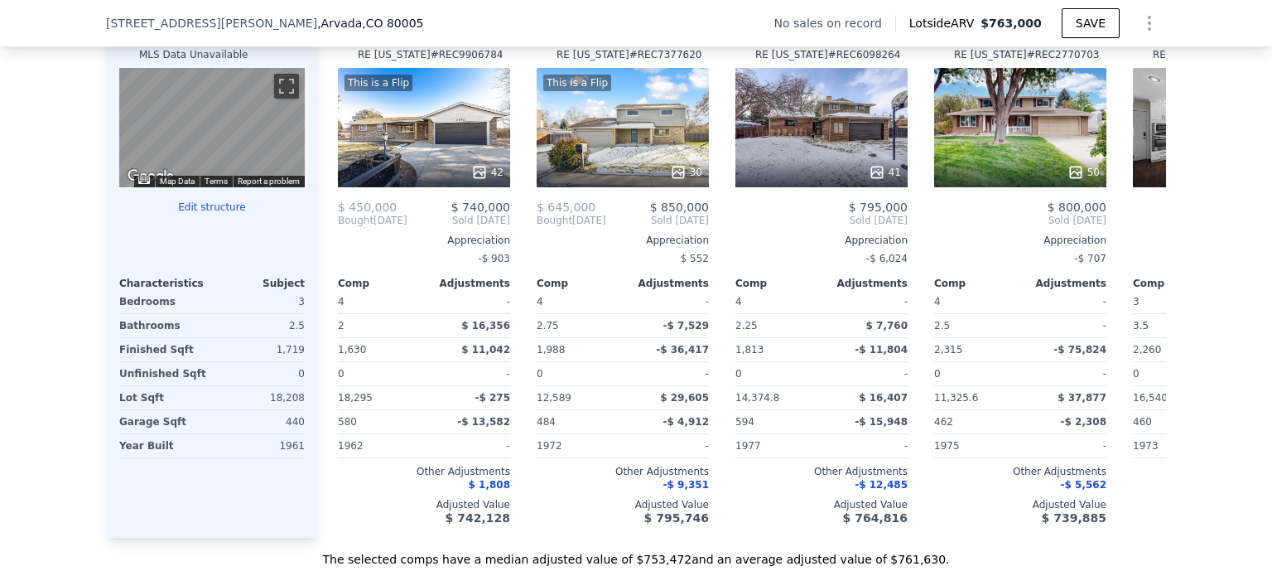
click at [1091, 478] on div "Other Adjustments" at bounding box center [1020, 471] width 172 height 13
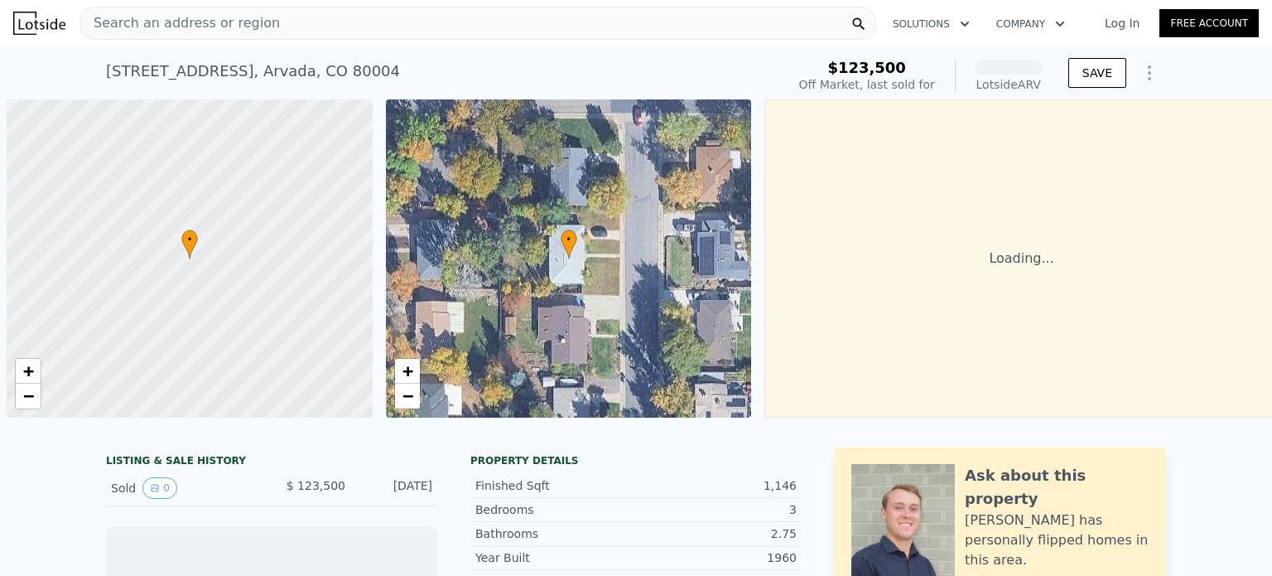
scroll to position [0, 7]
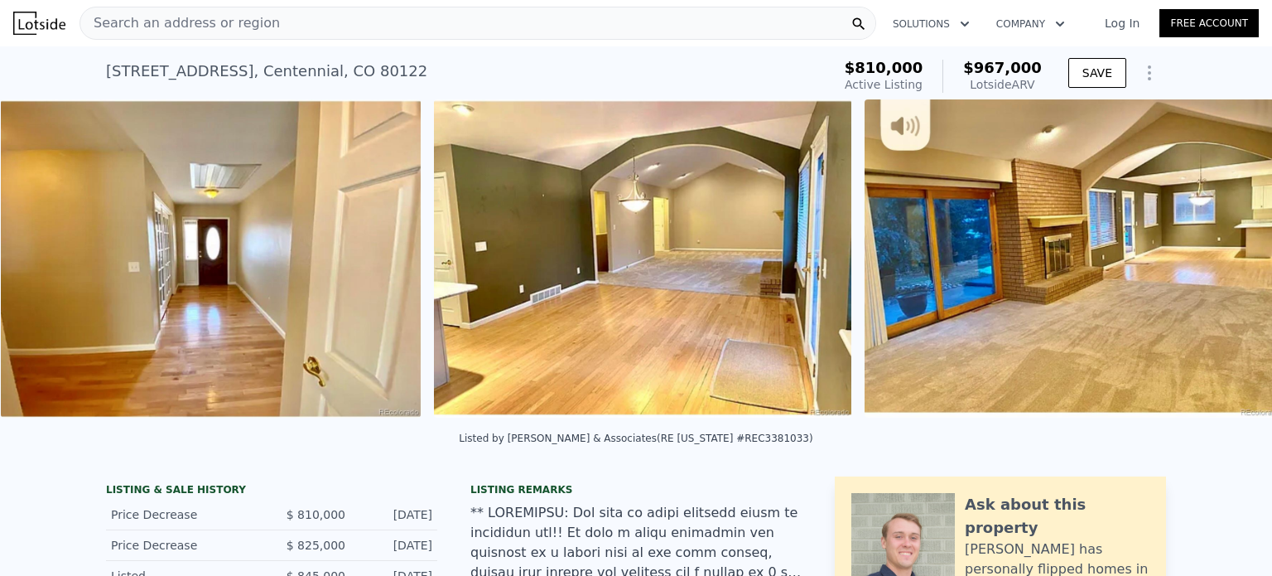
scroll to position [0, 2690]
